Goal: Task Accomplishment & Management: Complete application form

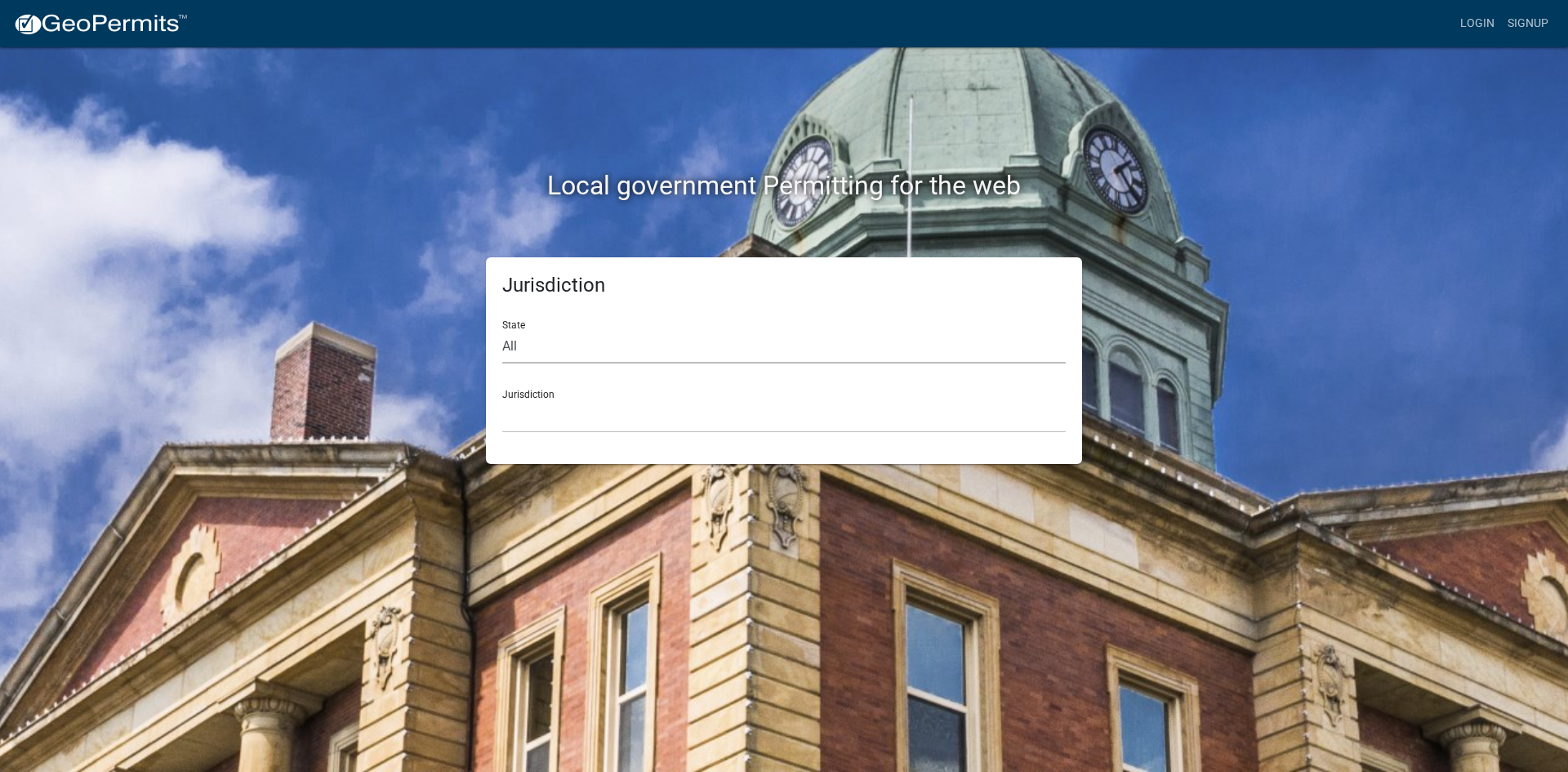
click at [588, 341] on select "All [US_STATE] [US_STATE] [US_STATE] [US_STATE] [US_STATE] [US_STATE] [US_STATE…" at bounding box center [784, 347] width 564 height 34
select select "[US_STATE]"
click at [503, 330] on select "All [US_STATE] [US_STATE] [US_STATE] [US_STATE] [US_STATE] [US_STATE] [US_STATE…" at bounding box center [784, 347] width 564 height 34
click at [550, 399] on select "City of [GEOGRAPHIC_DATA], [US_STATE] City of [GEOGRAPHIC_DATA], [US_STATE] Cit…" at bounding box center [784, 416] width 564 height 34
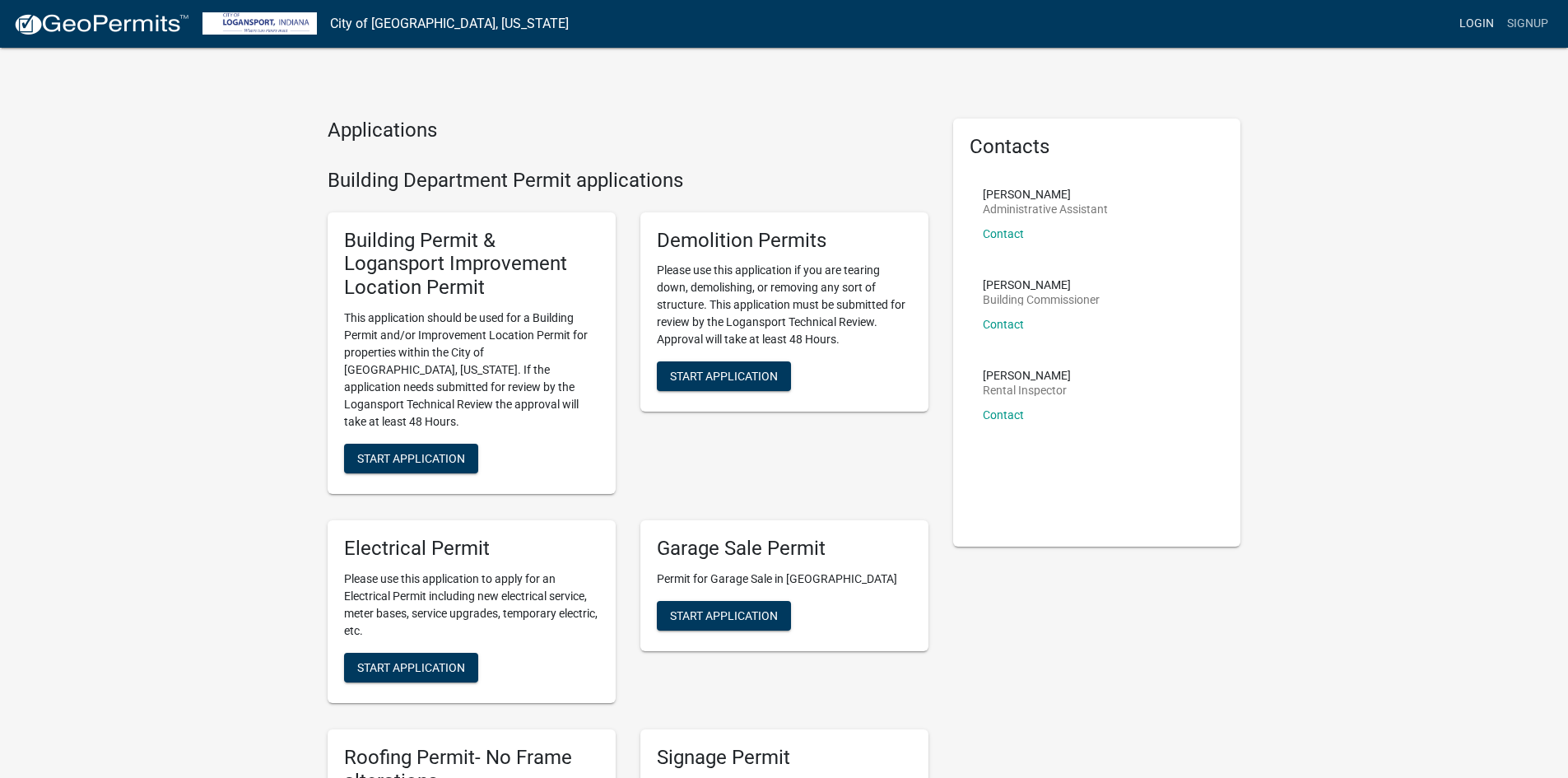
click at [1478, 17] on link "Login" at bounding box center [1477, 23] width 48 height 31
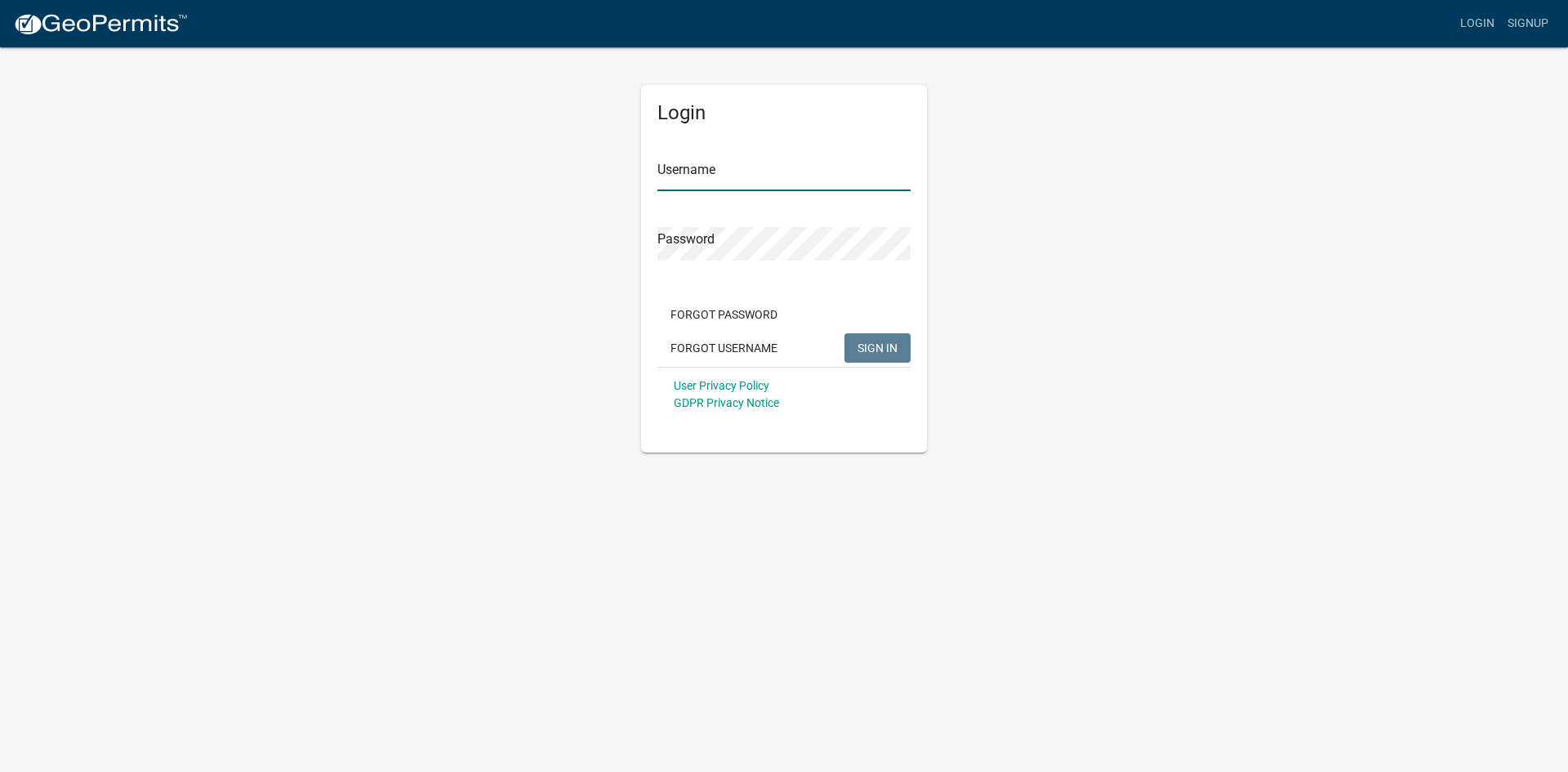
type input "tingleyroofing"
click at [872, 354] on span "SIGN IN" at bounding box center [877, 347] width 40 height 13
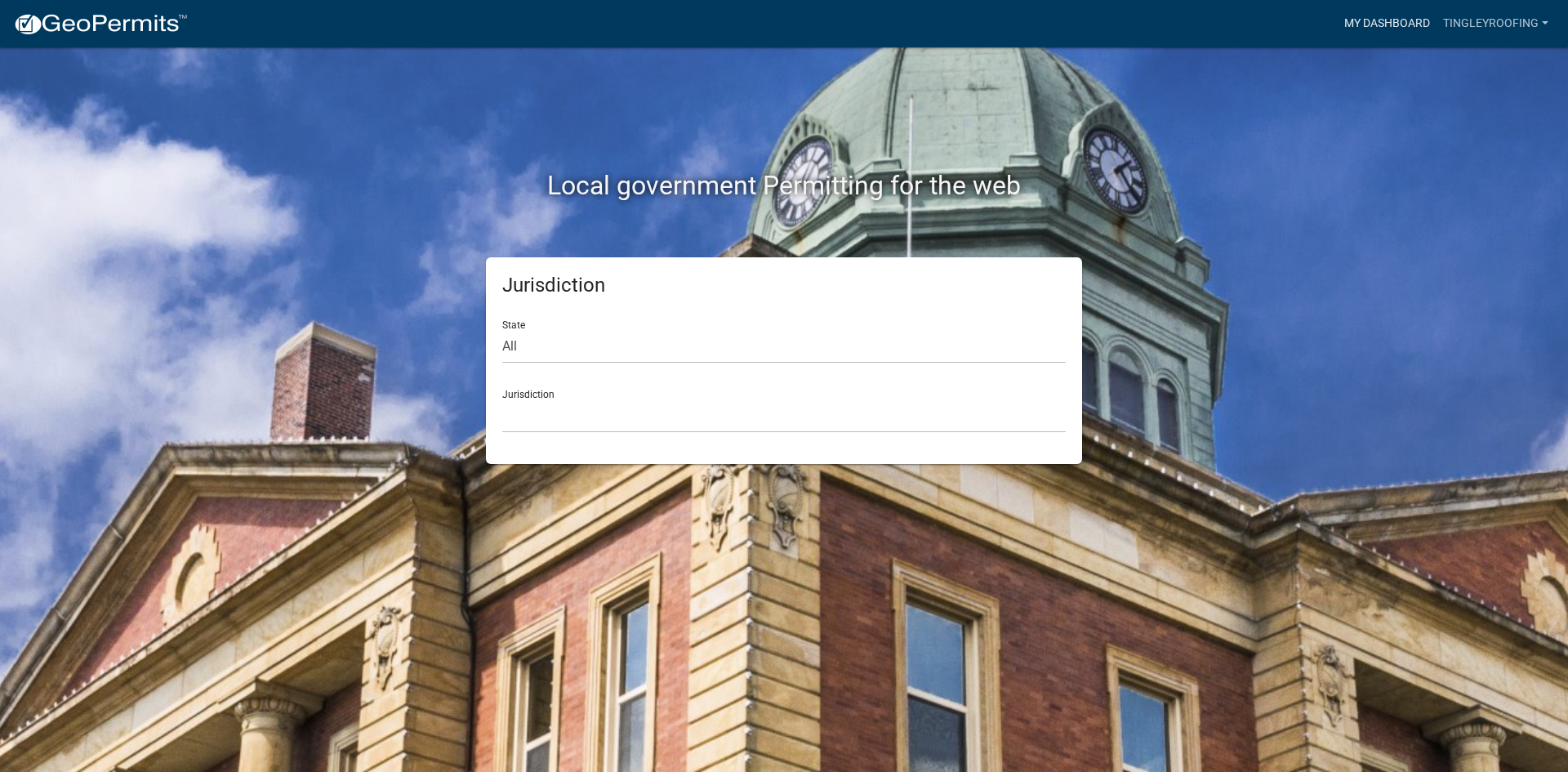
click at [1382, 17] on link "My Dashboard" at bounding box center [1387, 23] width 99 height 31
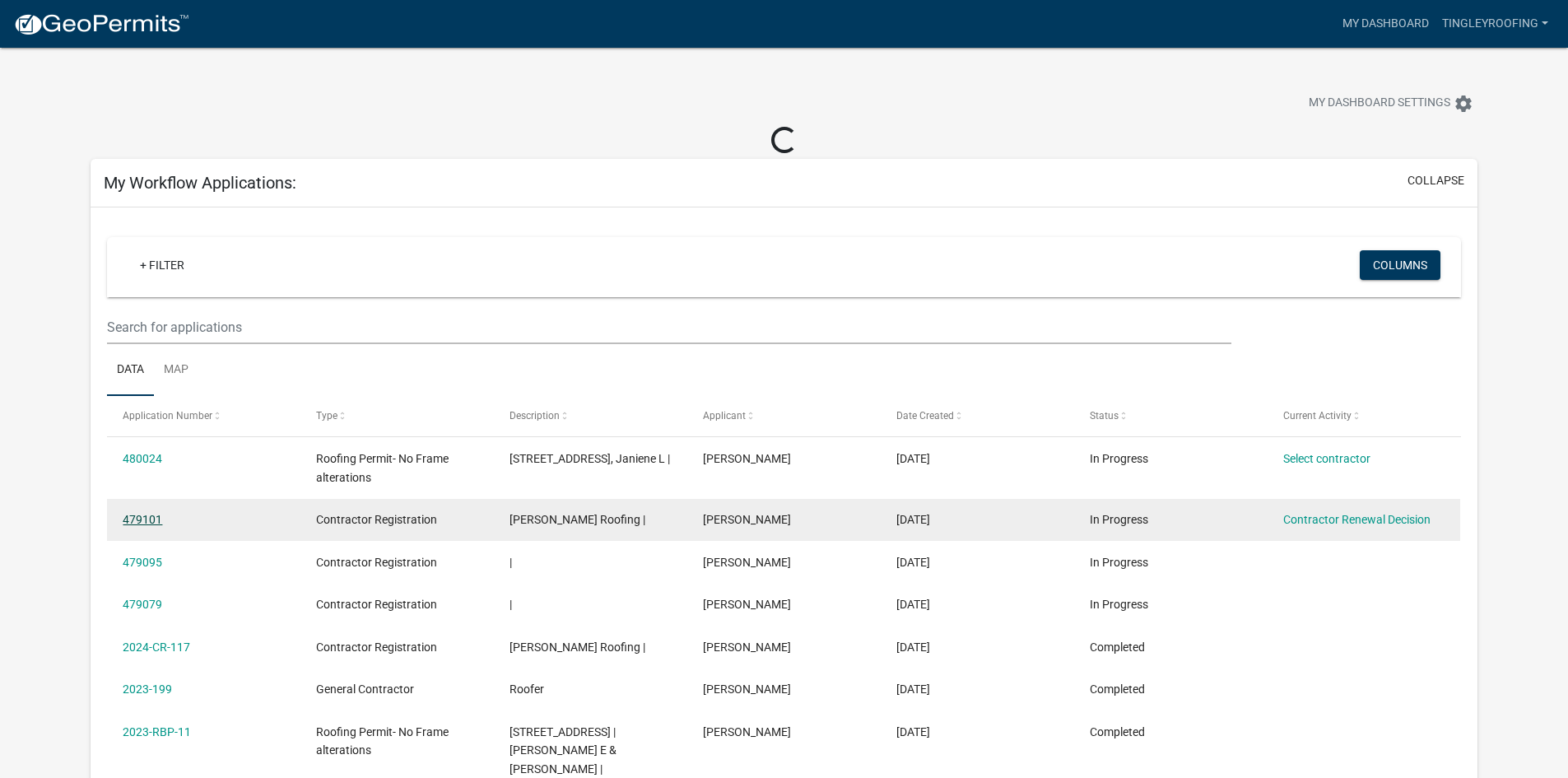
click at [144, 516] on link "479101" at bounding box center [142, 519] width 40 height 13
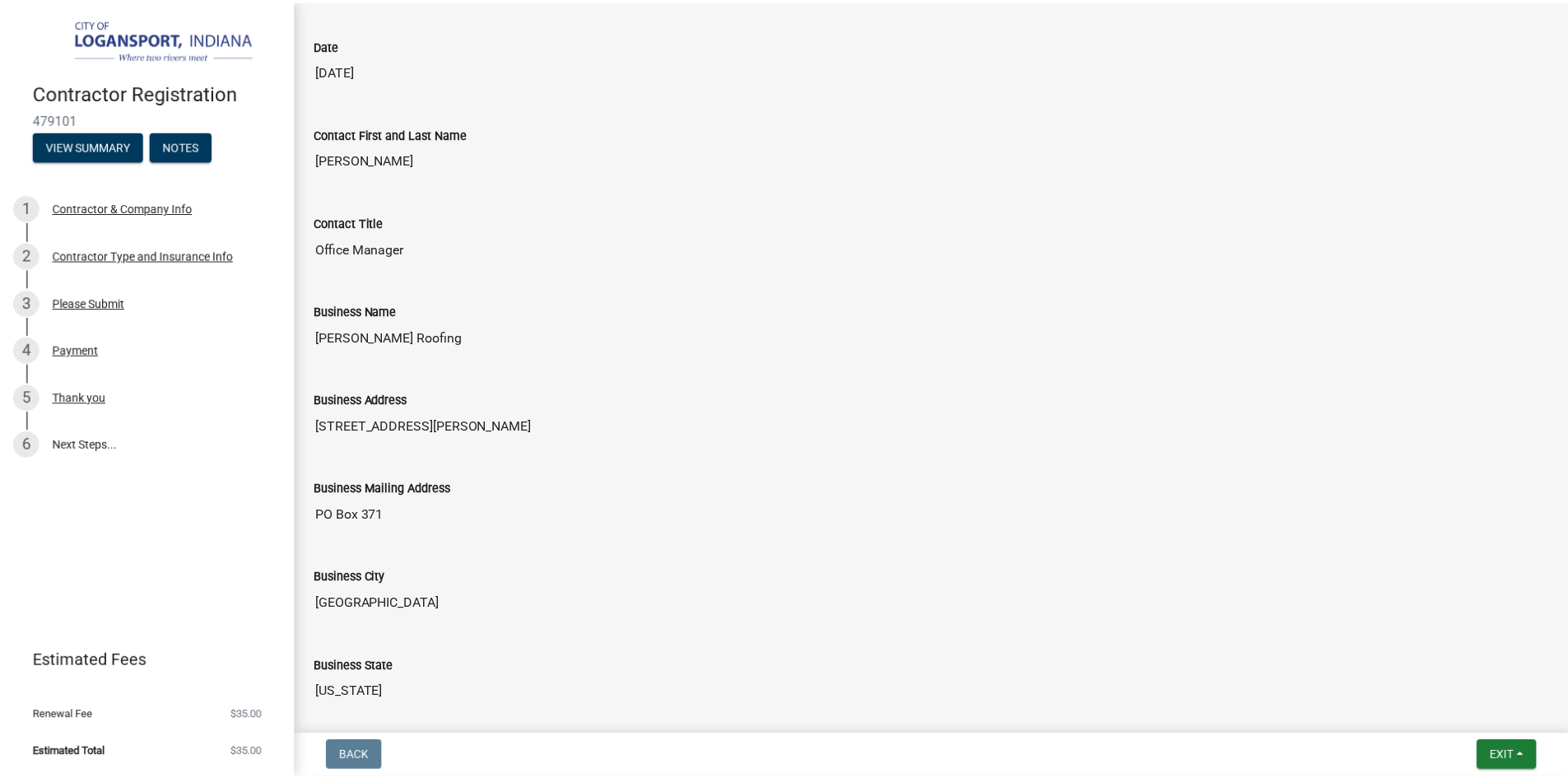
scroll to position [659, 0]
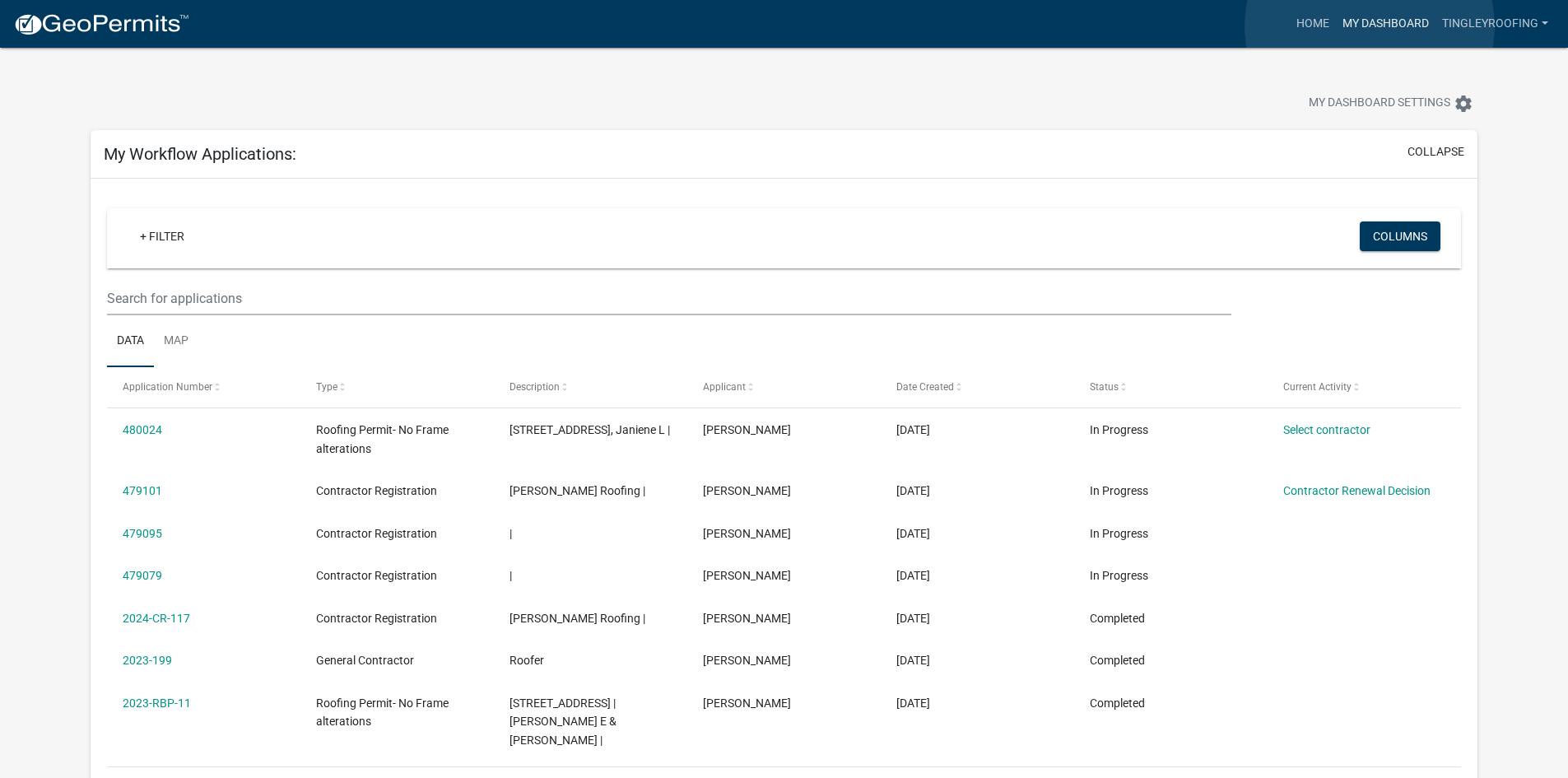
click at [1370, 27] on link "My Dashboard" at bounding box center [1386, 23] width 99 height 31
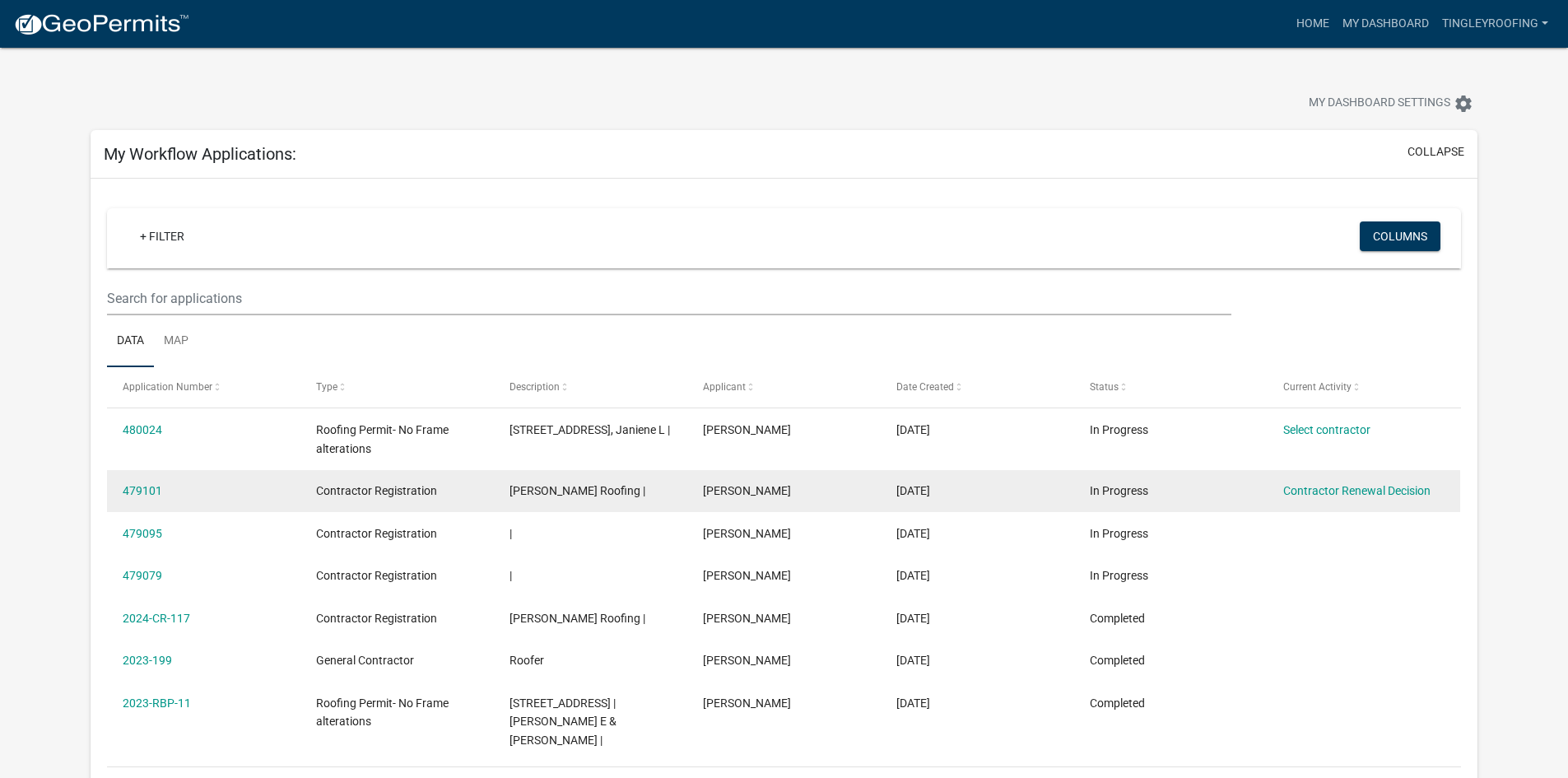
click at [844, 492] on div "[PERSON_NAME]" at bounding box center [784, 491] width 161 height 19
click at [1344, 489] on link "Contractor Renewal Decision" at bounding box center [1357, 490] width 147 height 13
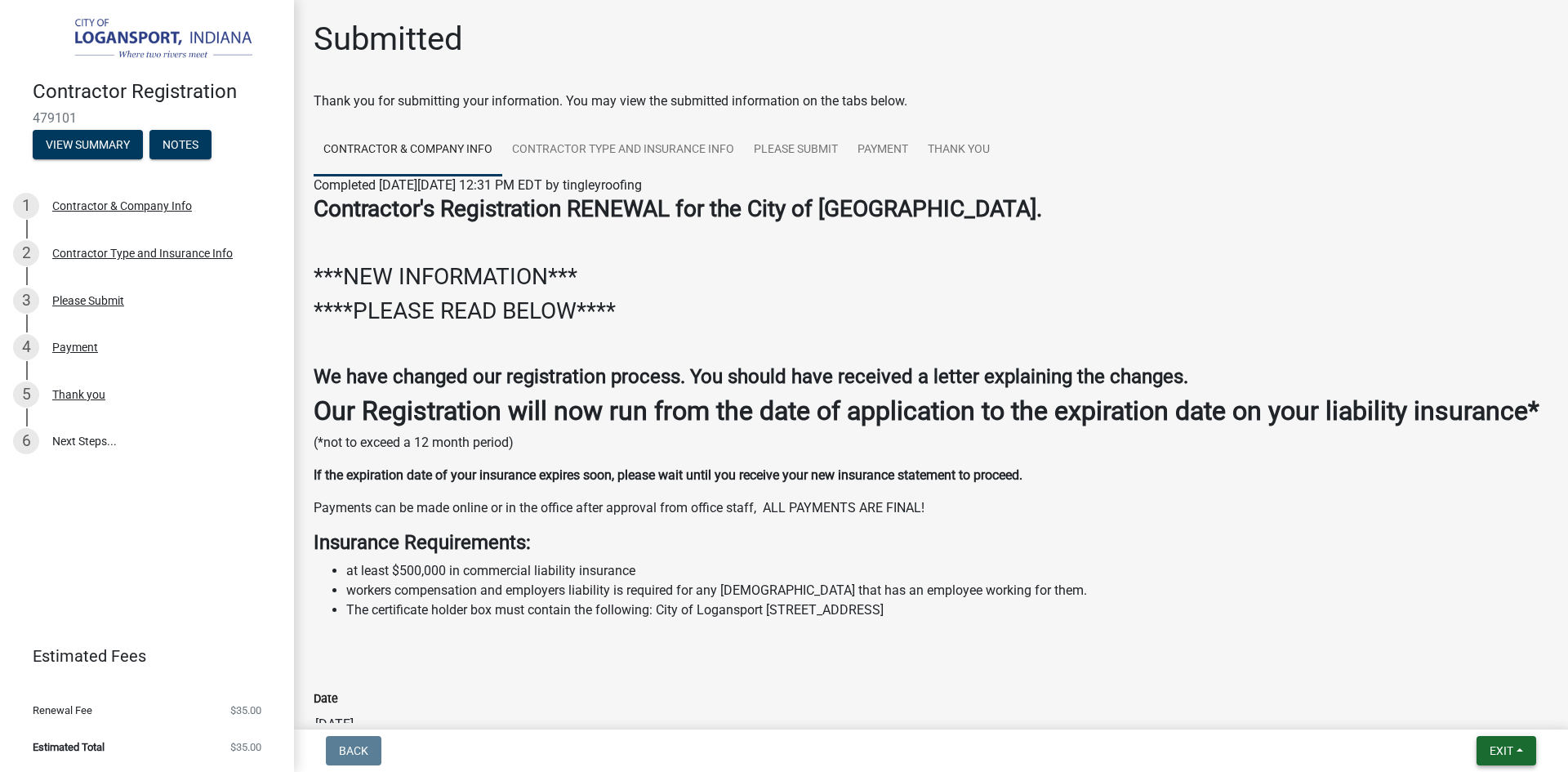
click at [1510, 754] on span "Exit" at bounding box center [1501, 750] width 24 height 13
click at [1483, 704] on button "Save & Exit" at bounding box center [1470, 708] width 131 height 39
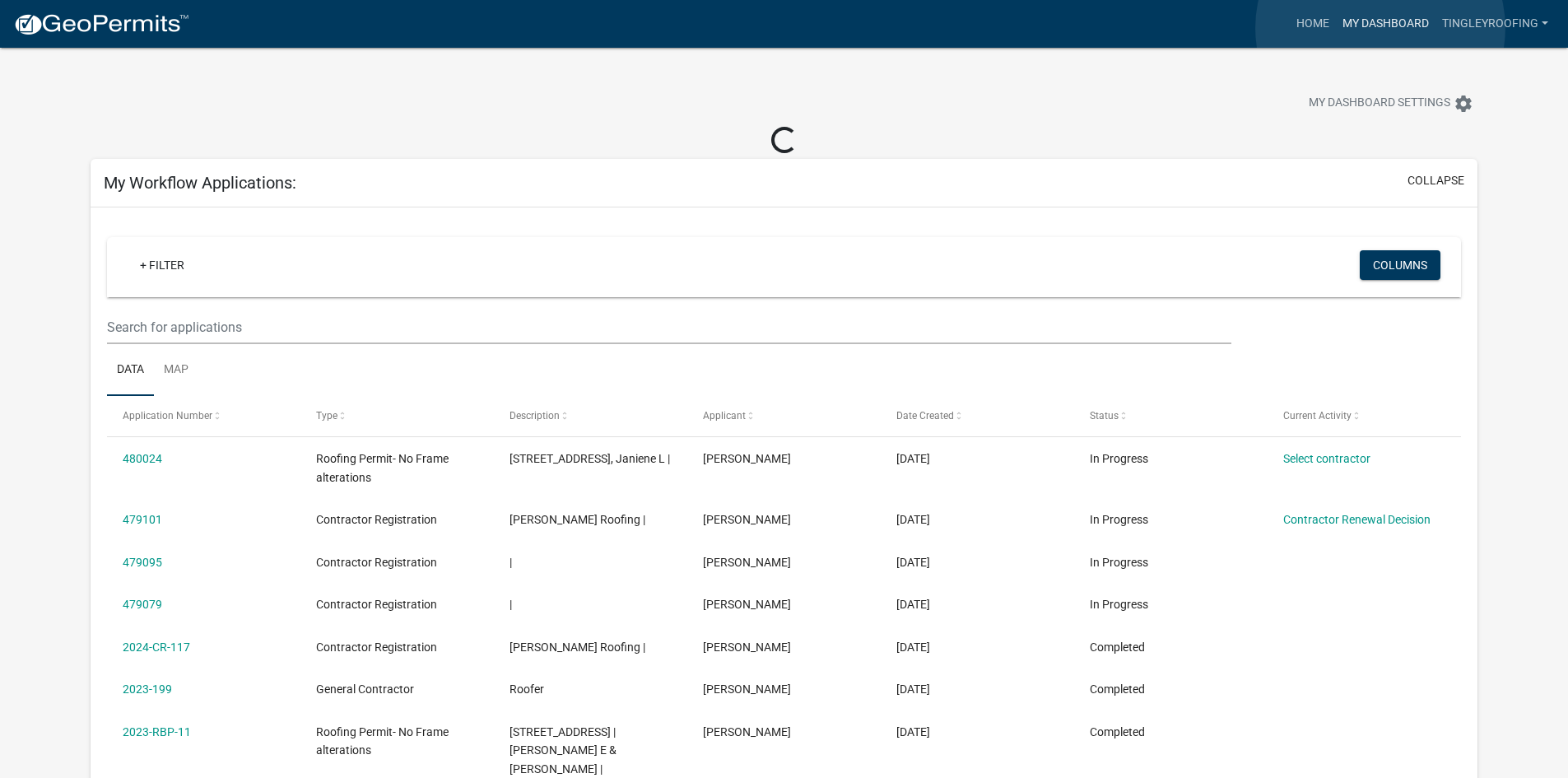
click at [1380, 27] on link "My Dashboard" at bounding box center [1386, 23] width 99 height 31
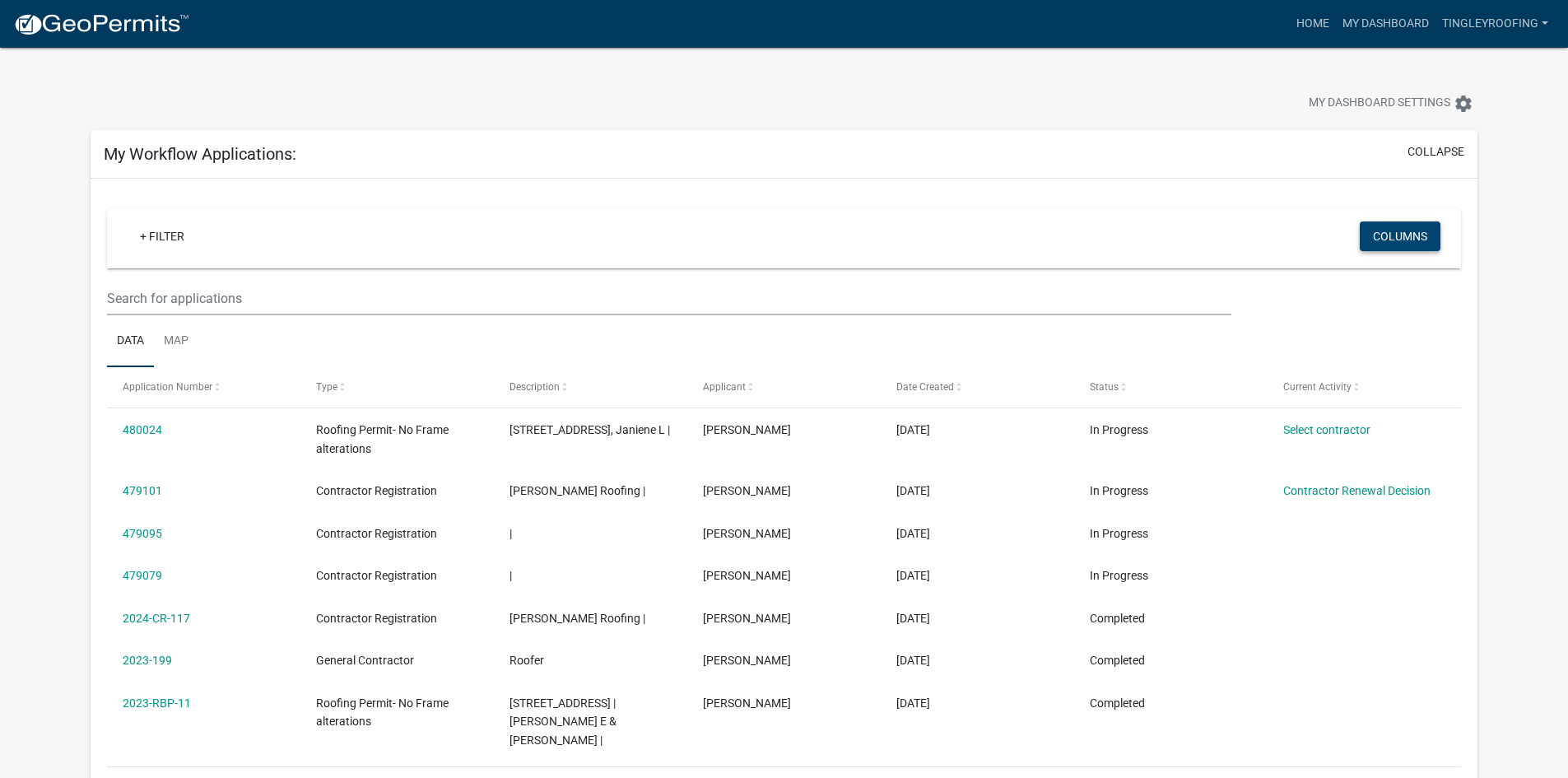
click at [1379, 241] on button "Columns" at bounding box center [1400, 236] width 80 height 30
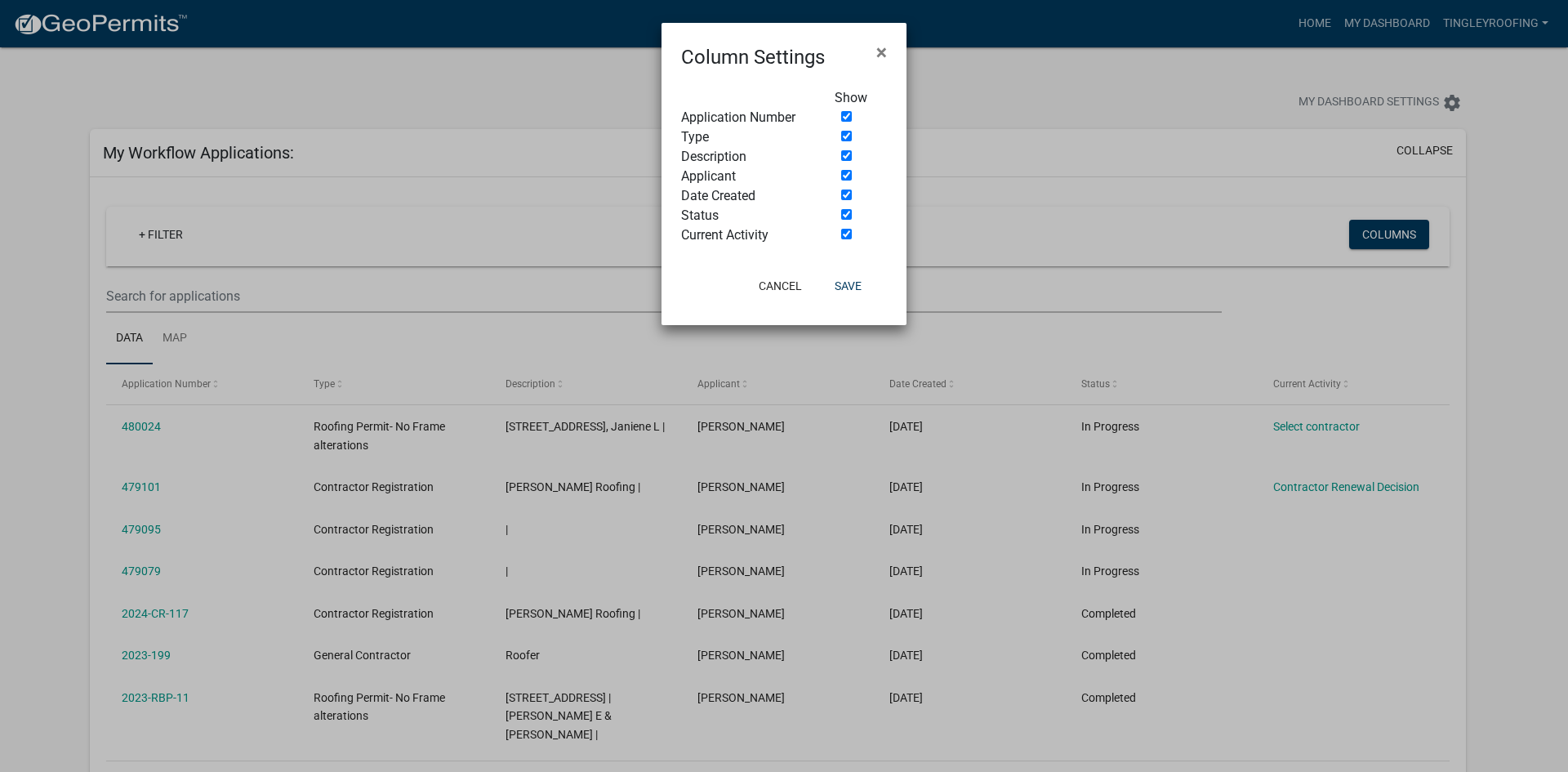
click at [1362, 246] on ngb-modal-window "Column Settings × Show Application Number Type Description Applicant Date Creat…" at bounding box center [784, 386] width 1568 height 772
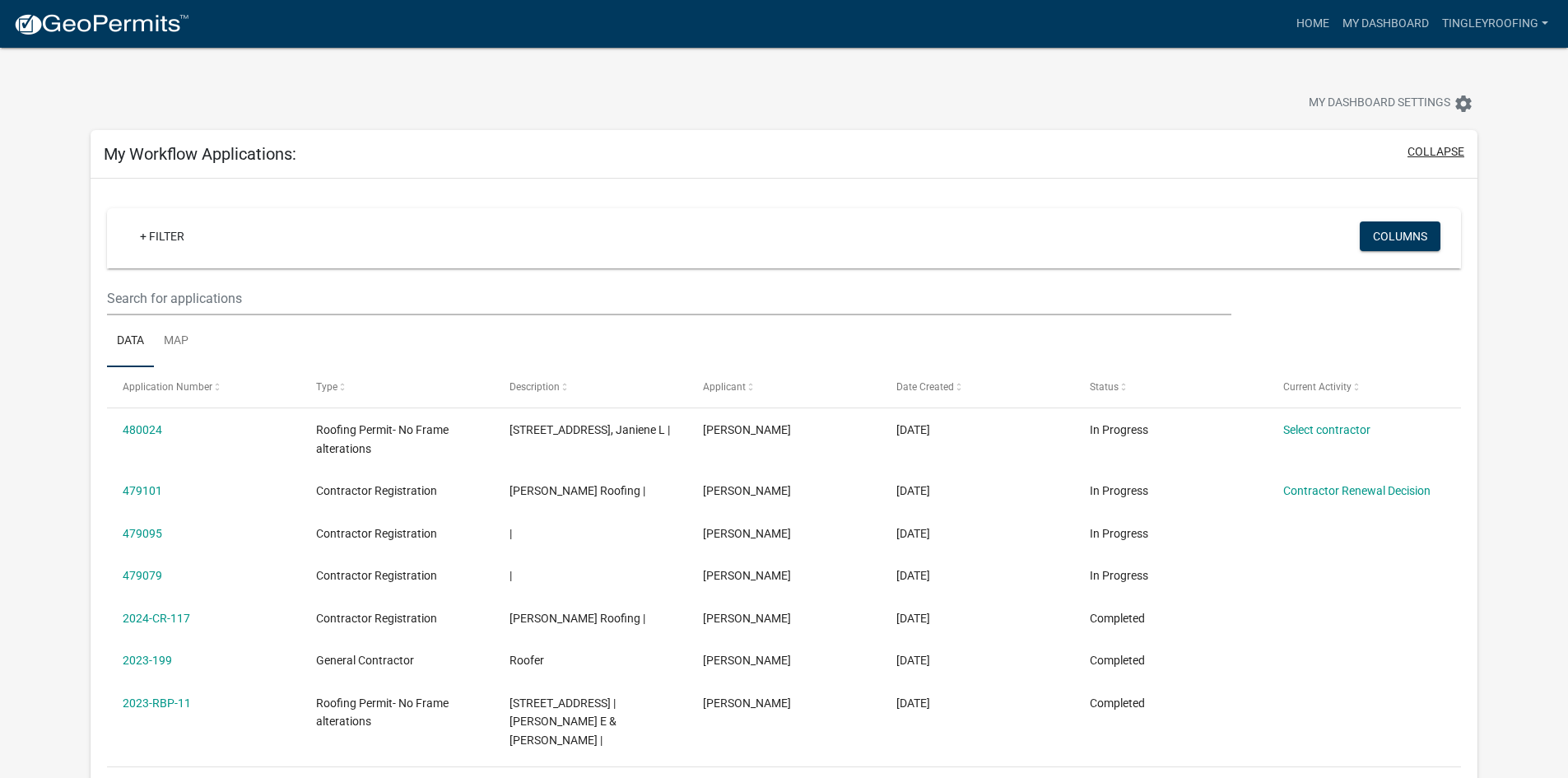
click at [1458, 153] on button "collapse" at bounding box center [1436, 151] width 57 height 17
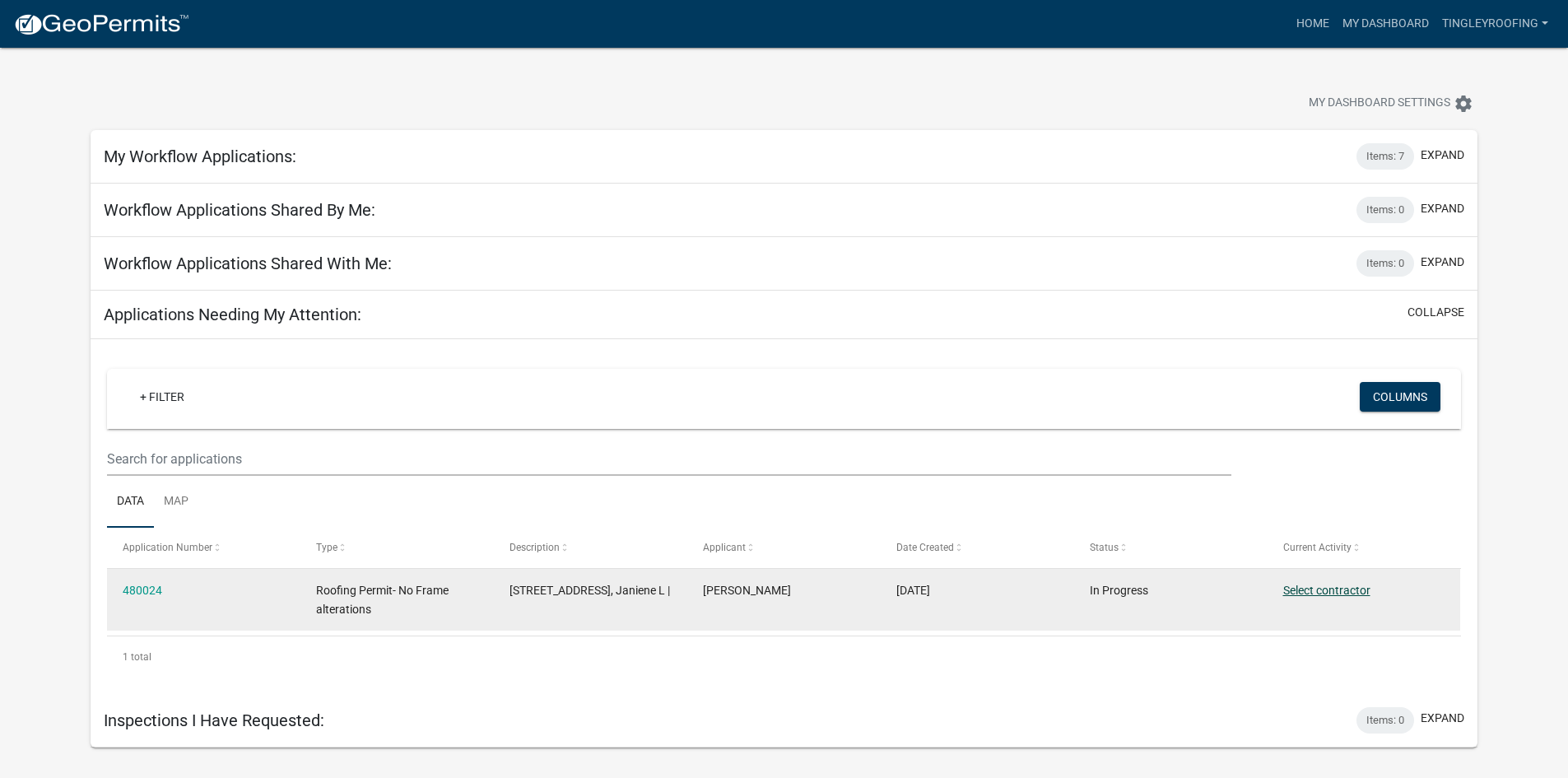
click at [1320, 583] on link "Select contractor" at bounding box center [1328, 589] width 87 height 13
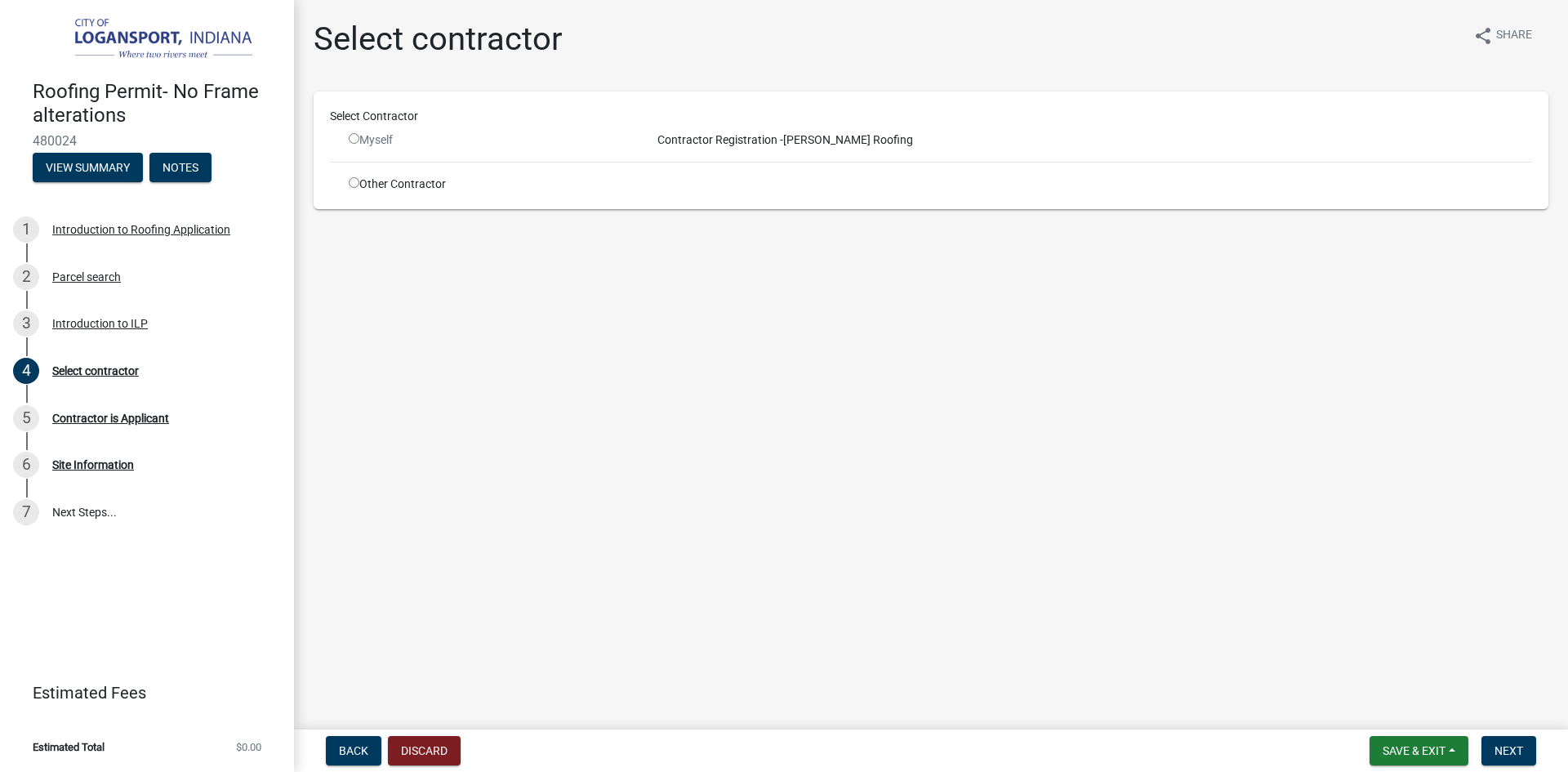
click at [353, 135] on input "radio" at bounding box center [354, 138] width 11 height 11
radio input "false"
click at [431, 750] on button "Discard" at bounding box center [425, 751] width 73 height 30
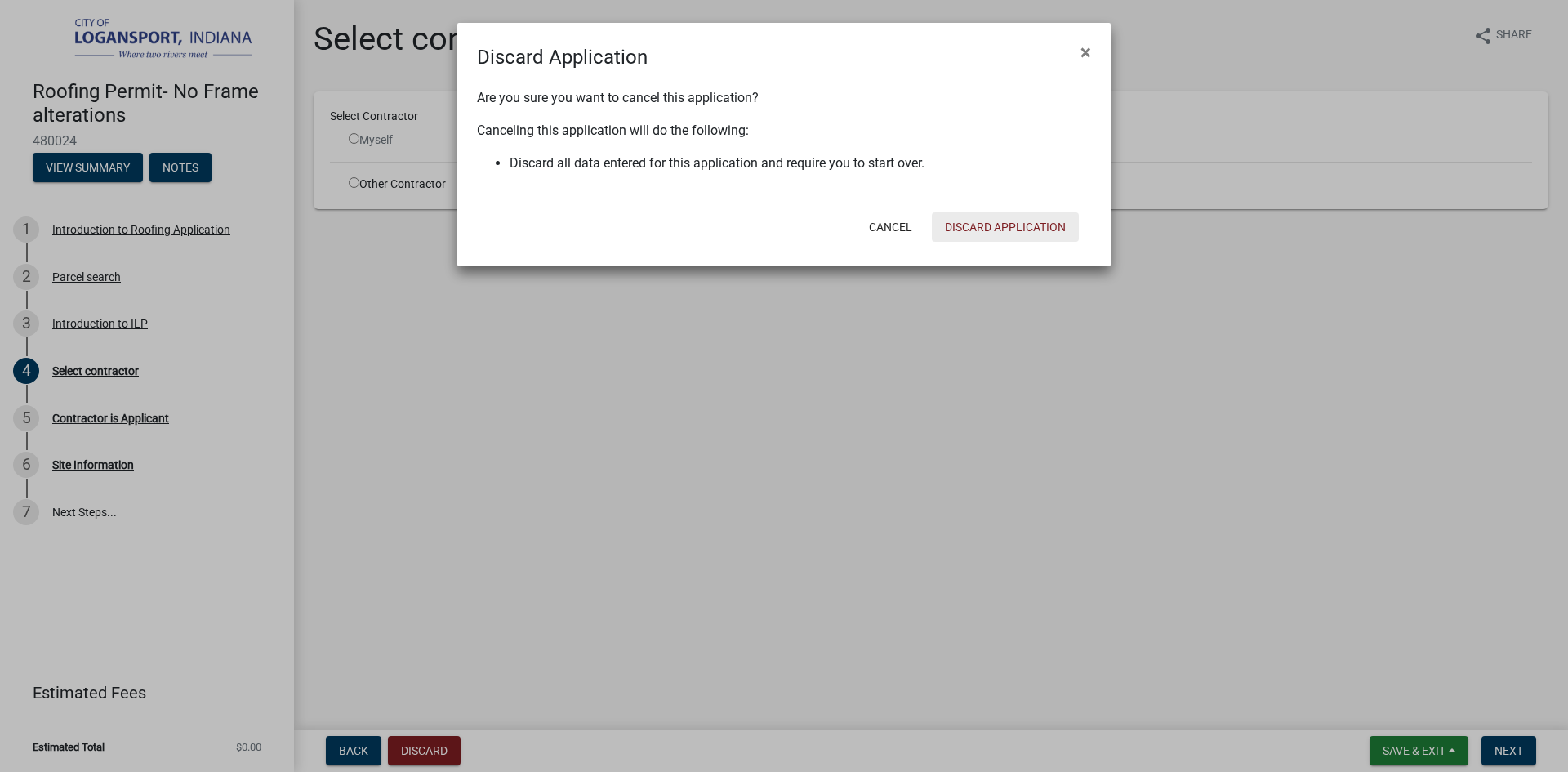
click at [1022, 218] on button "Discard Application" at bounding box center [1004, 227] width 147 height 30
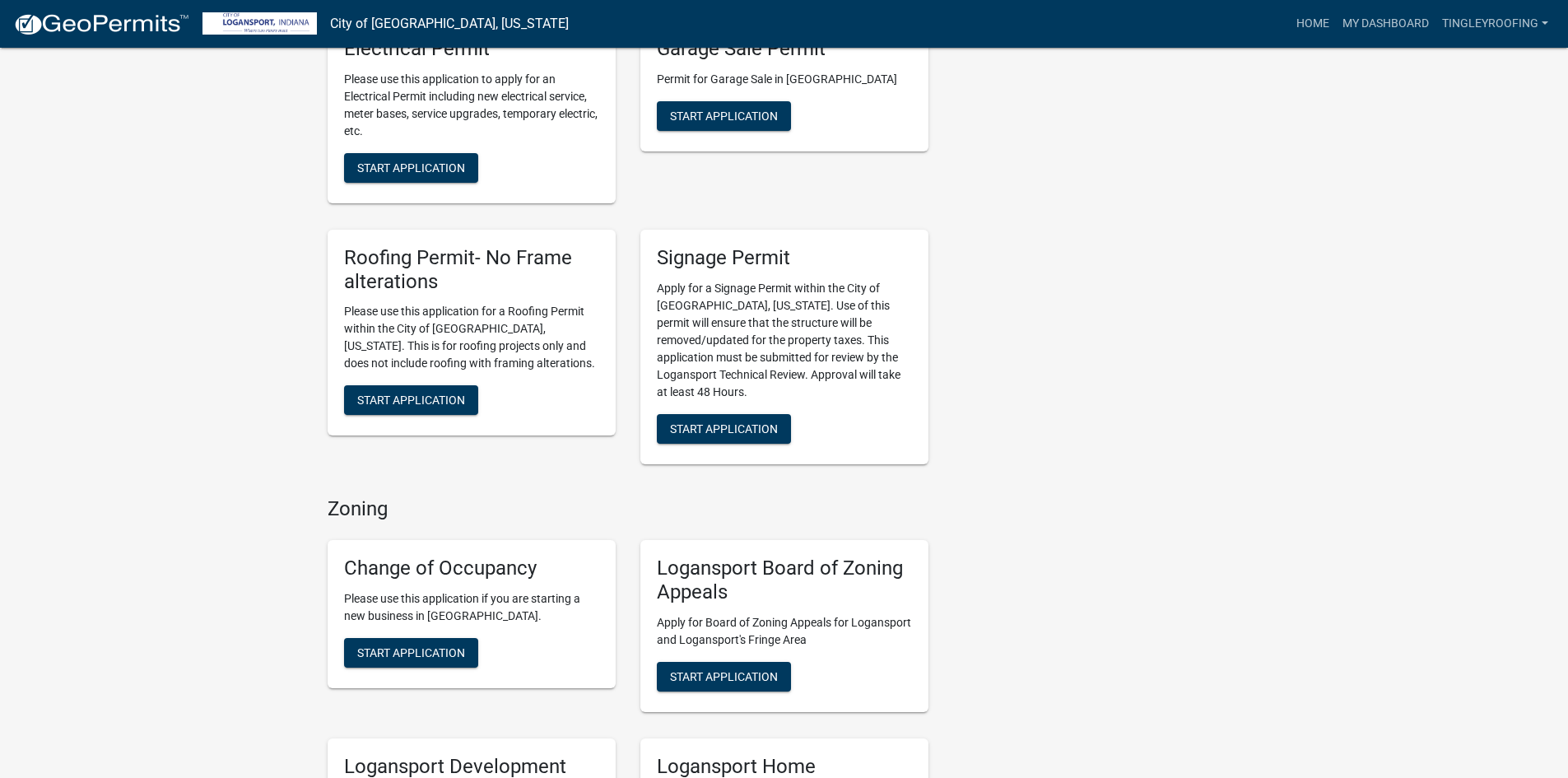
scroll to position [988, 0]
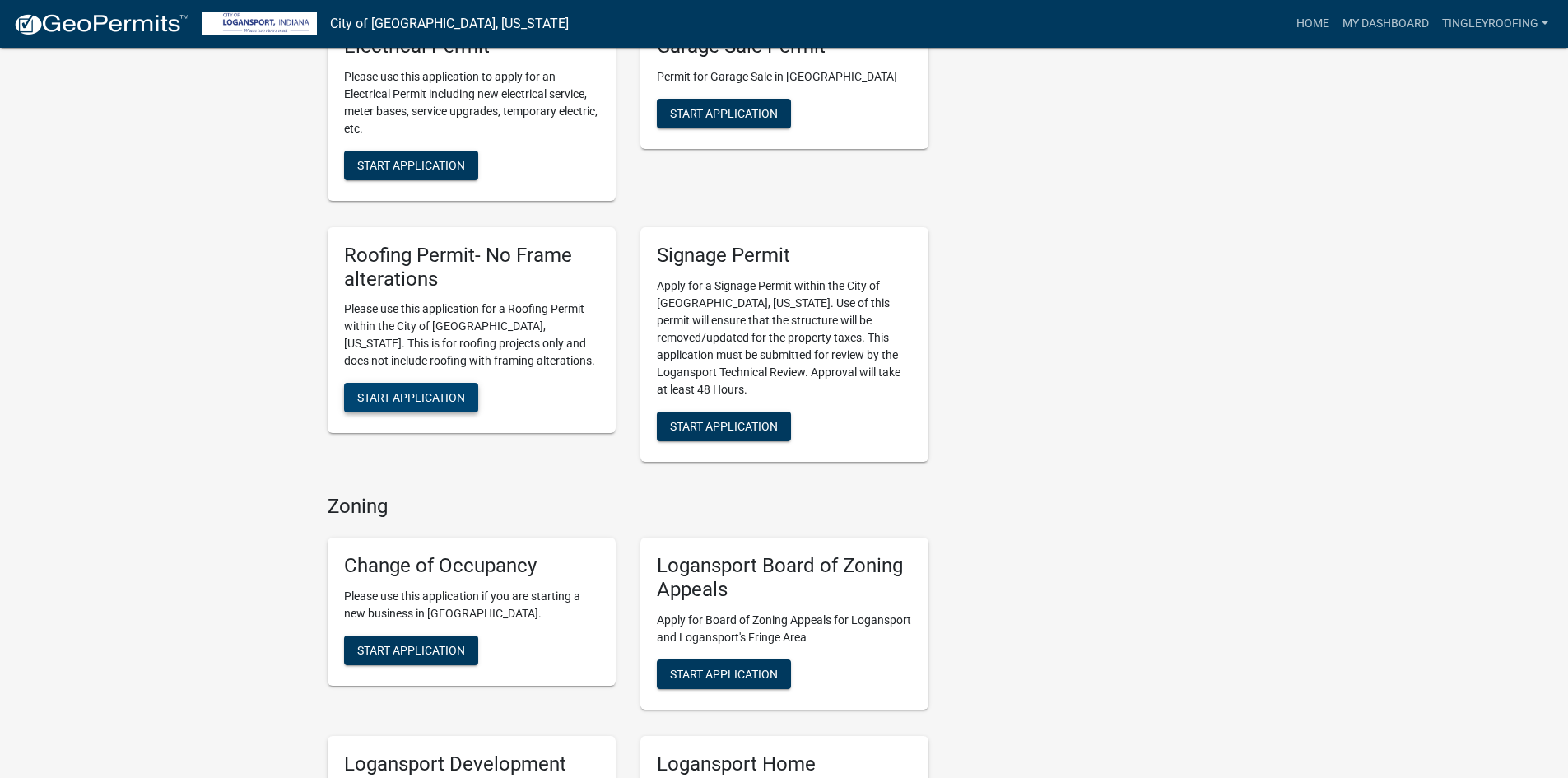
click at [452, 391] on span "Start Application" at bounding box center [411, 397] width 108 height 13
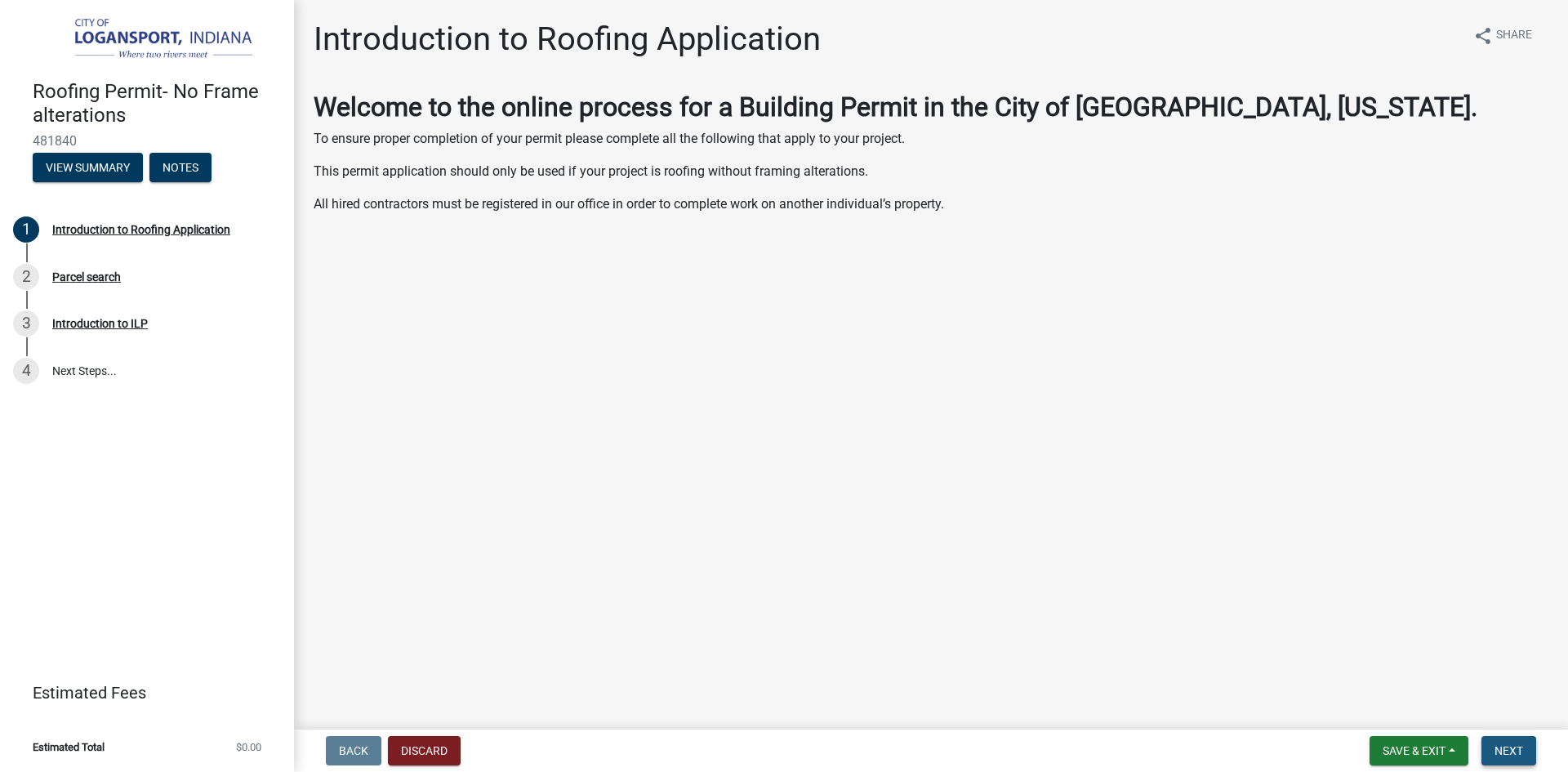
drag, startPoint x: 1534, startPoint y: 739, endPoint x: 1504, endPoint y: 761, distance: 37.2
click at [1531, 744] on button "Next" at bounding box center [1509, 751] width 55 height 30
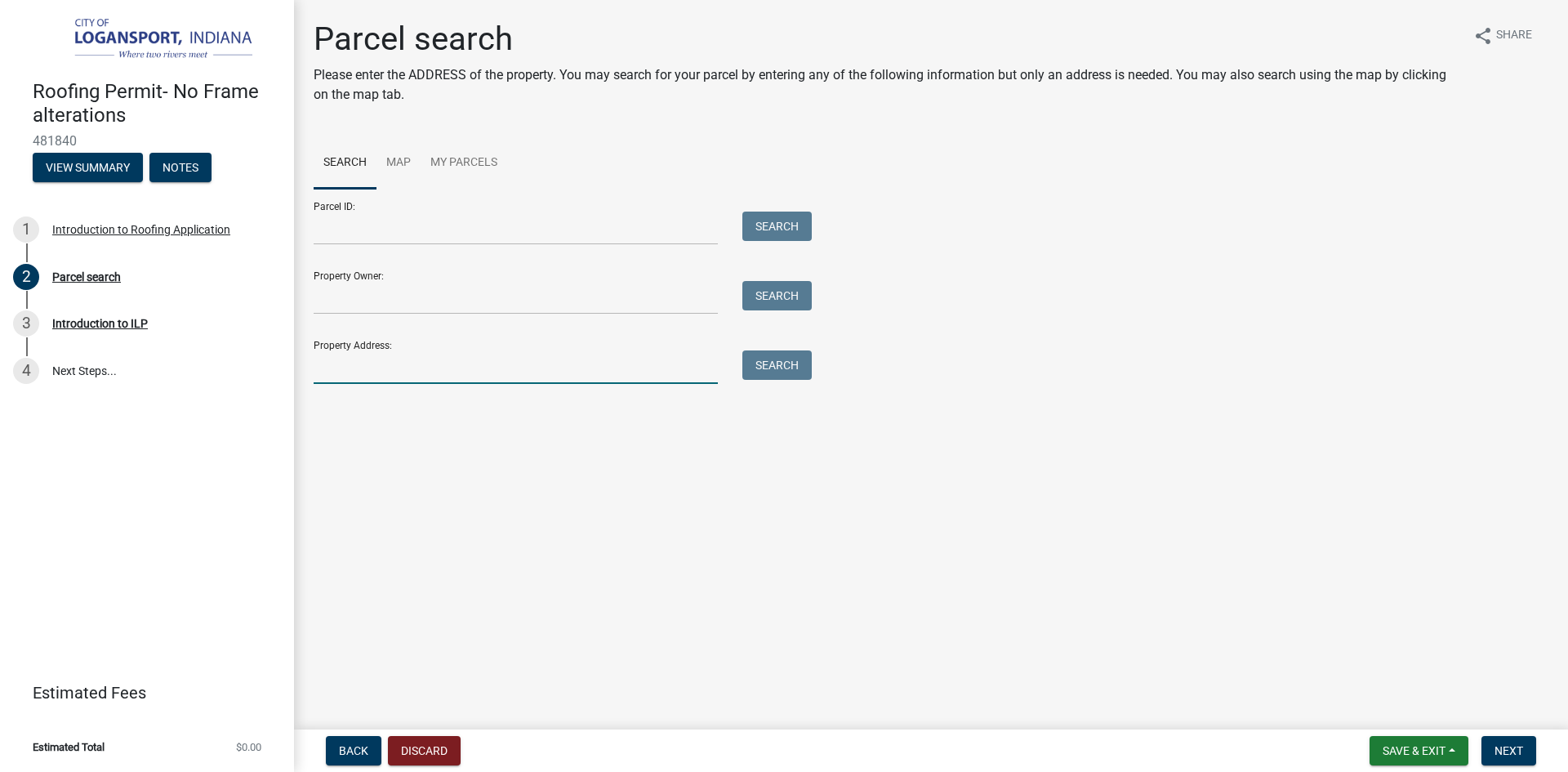
click at [380, 364] on input "Property Address:" at bounding box center [515, 367] width 404 height 34
type input "[STREET_ADDRESS]"
click at [768, 370] on button "Search" at bounding box center [777, 365] width 69 height 30
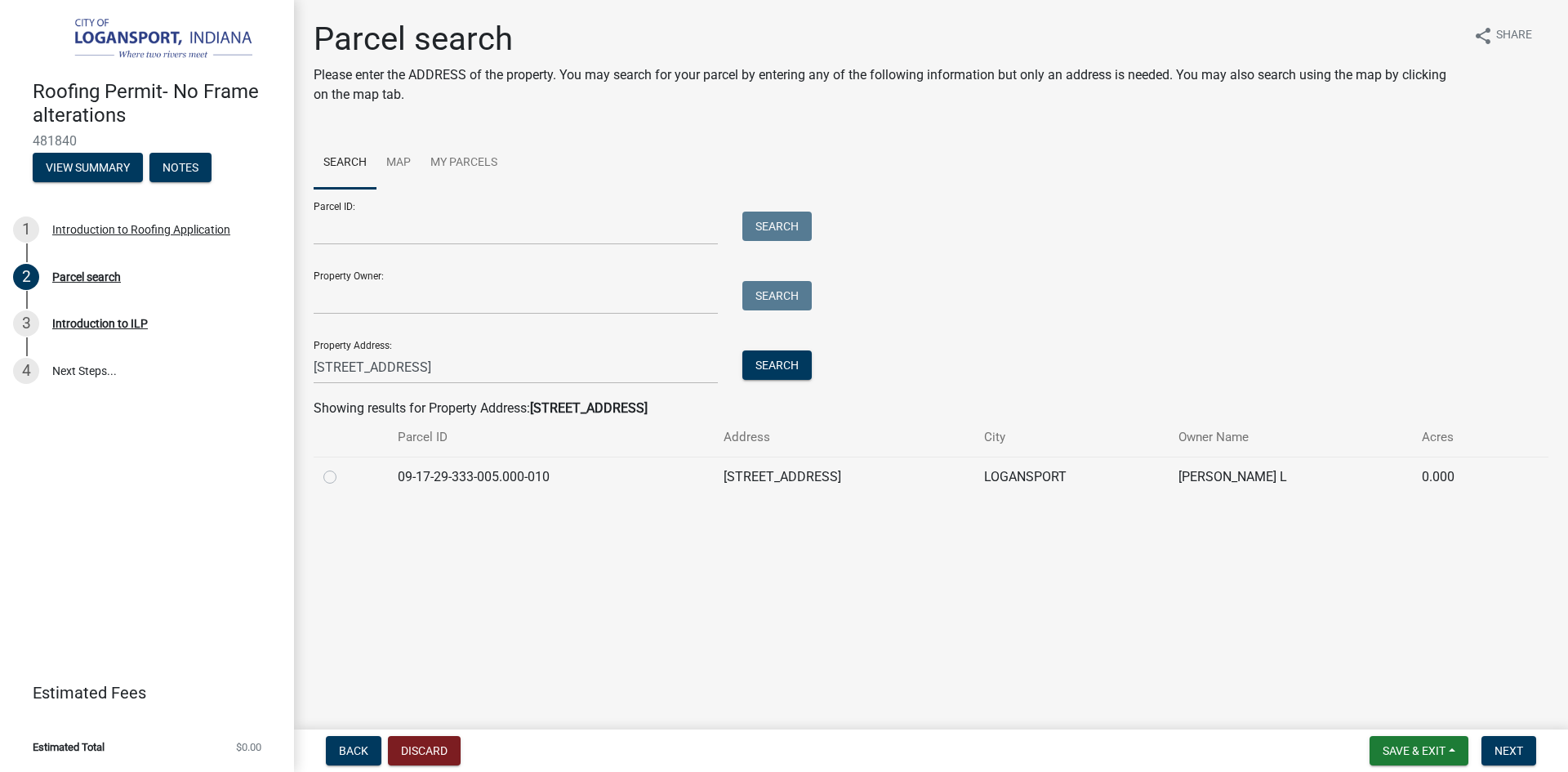
click at [343, 467] on label at bounding box center [343, 467] width 0 height 0
click at [343, 478] on input "radio" at bounding box center [348, 472] width 11 height 11
radio input "true"
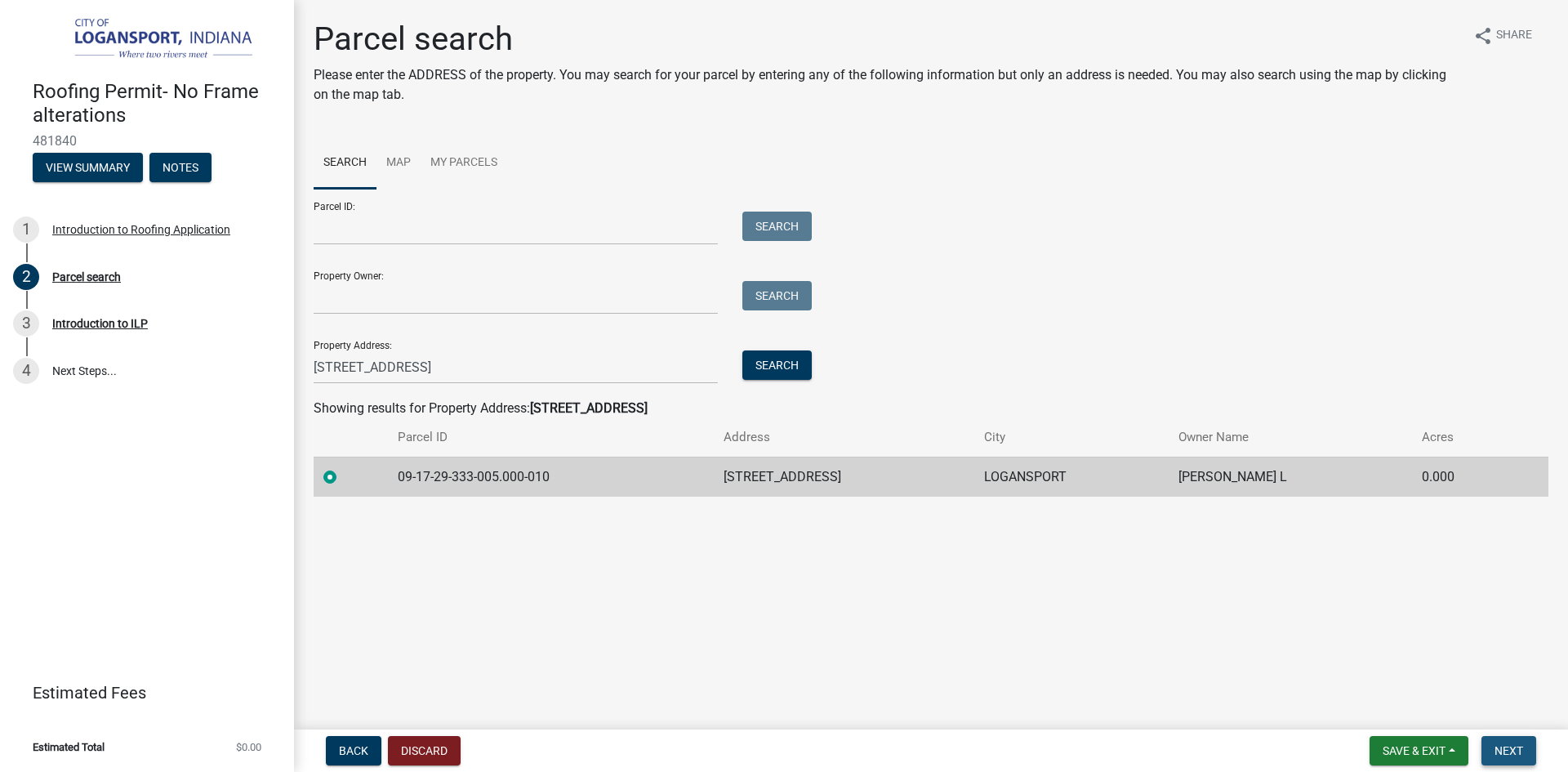
click at [1500, 746] on button "Next" at bounding box center [1509, 751] width 55 height 30
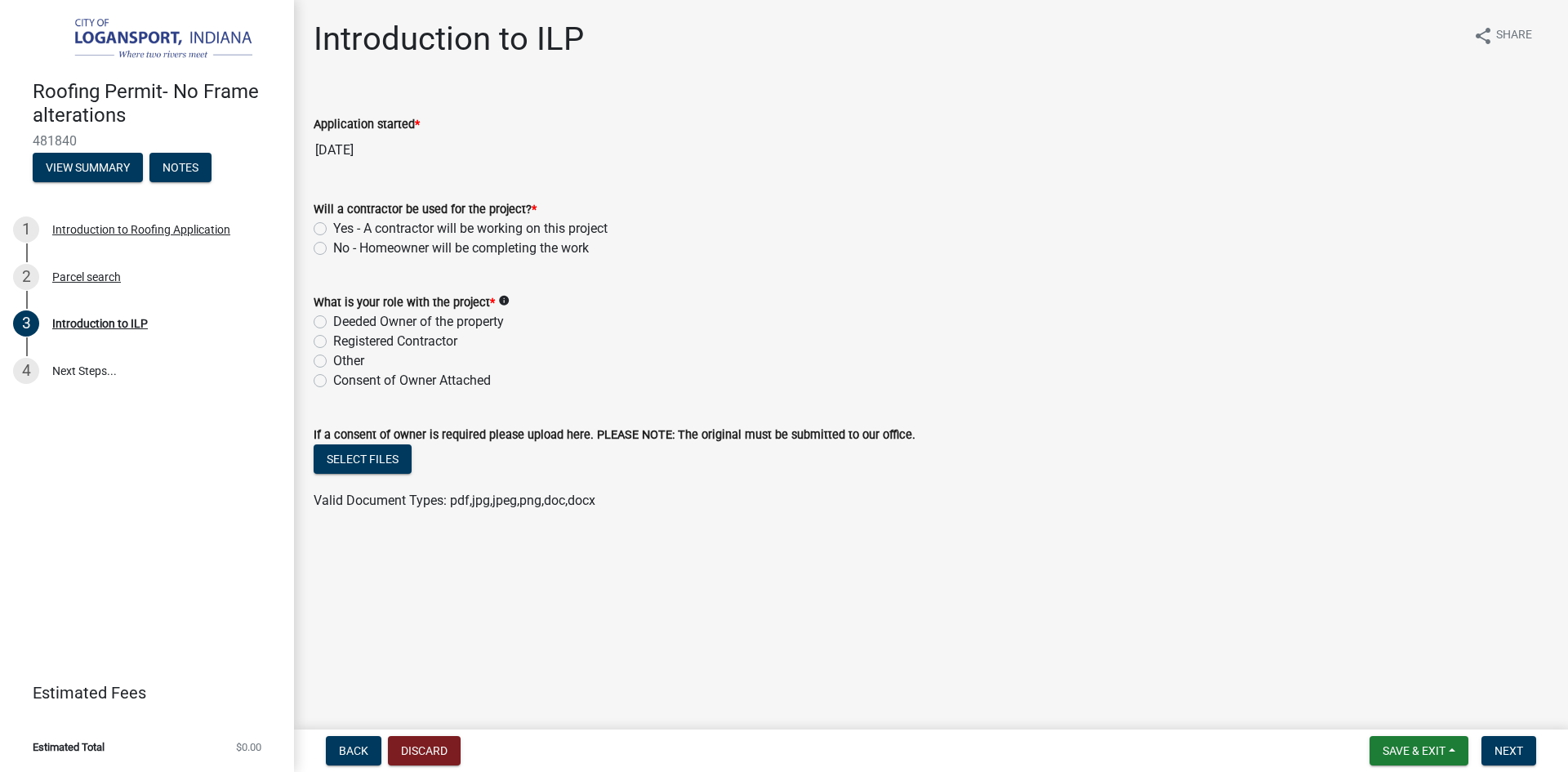
click at [333, 228] on label "Yes - A contractor will be working on this project" at bounding box center [470, 229] width 274 height 20
click at [333, 228] on input "Yes - A contractor will be working on this project" at bounding box center [338, 224] width 11 height 11
radio input "true"
click at [333, 341] on label "Registered Contractor" at bounding box center [395, 341] width 124 height 20
click at [333, 341] on input "Registered Contractor" at bounding box center [338, 336] width 11 height 11
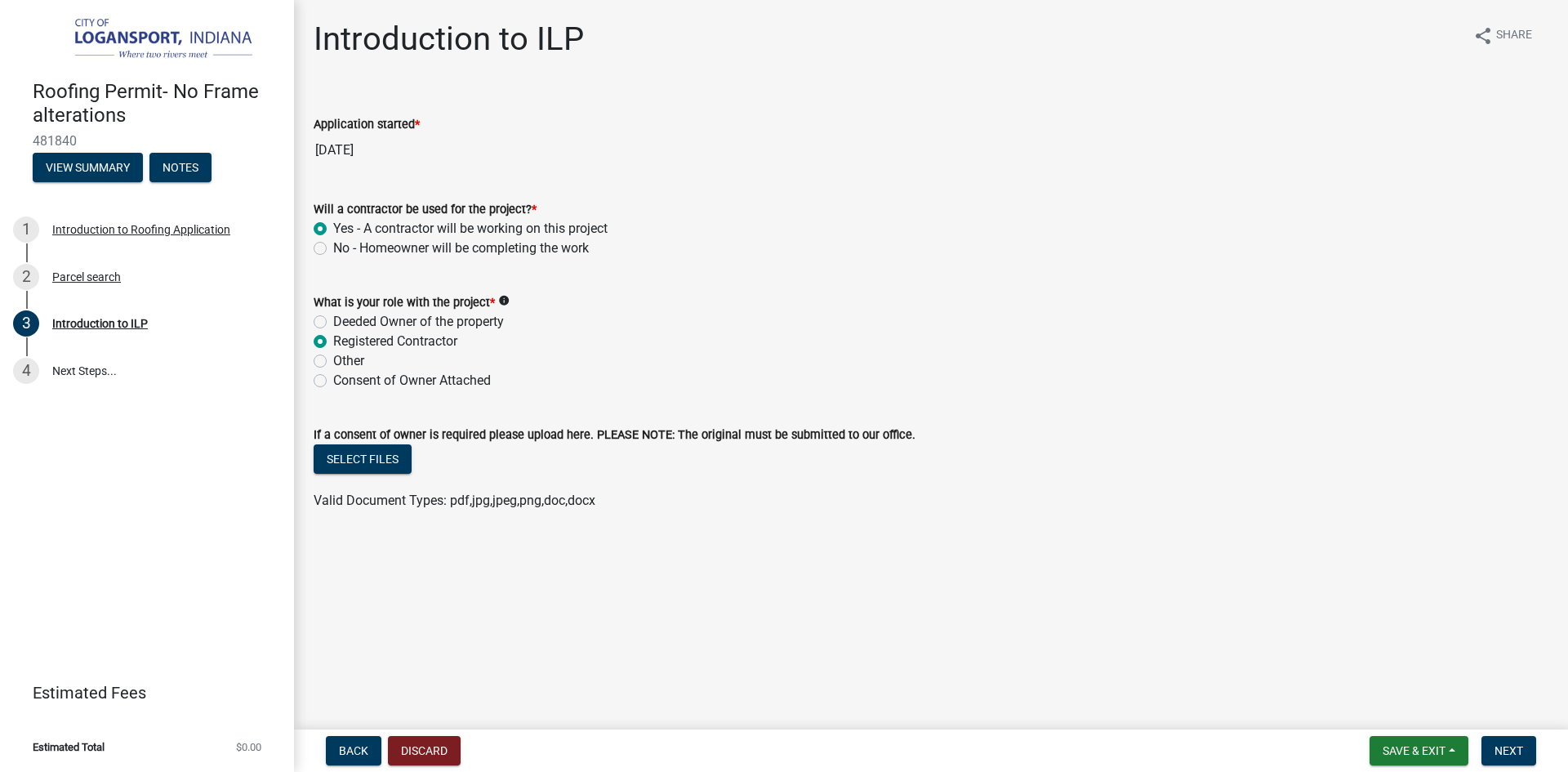
radio input "true"
click at [1503, 746] on span "Next" at bounding box center [1508, 750] width 29 height 13
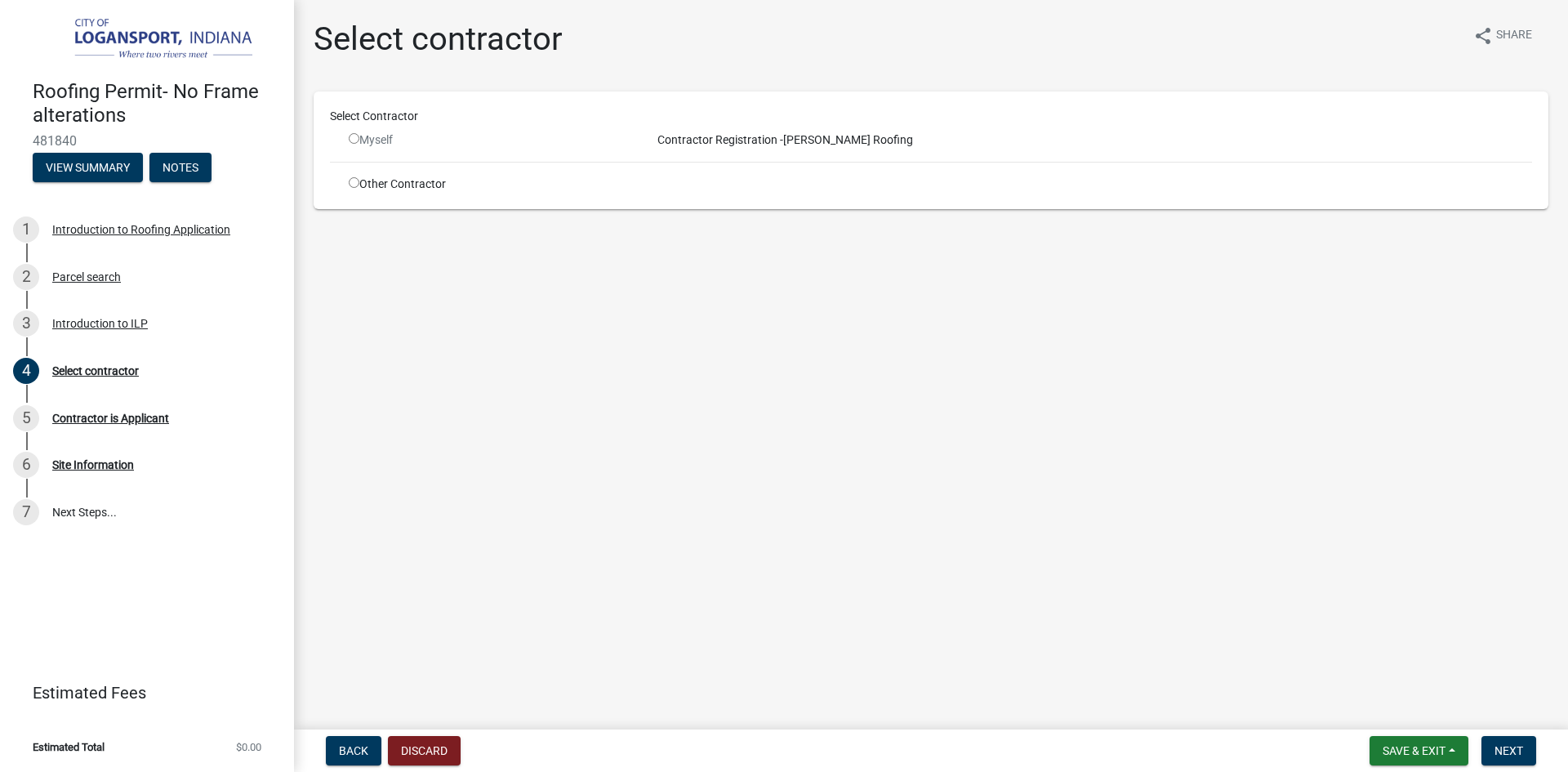
click at [353, 139] on input "radio" at bounding box center [354, 138] width 11 height 11
radio input "false"
click at [1437, 747] on span "Save & Exit" at bounding box center [1414, 750] width 63 height 13
click at [1426, 700] on button "Save & Exit" at bounding box center [1402, 708] width 131 height 39
